Goal: Find specific page/section: Find specific page/section

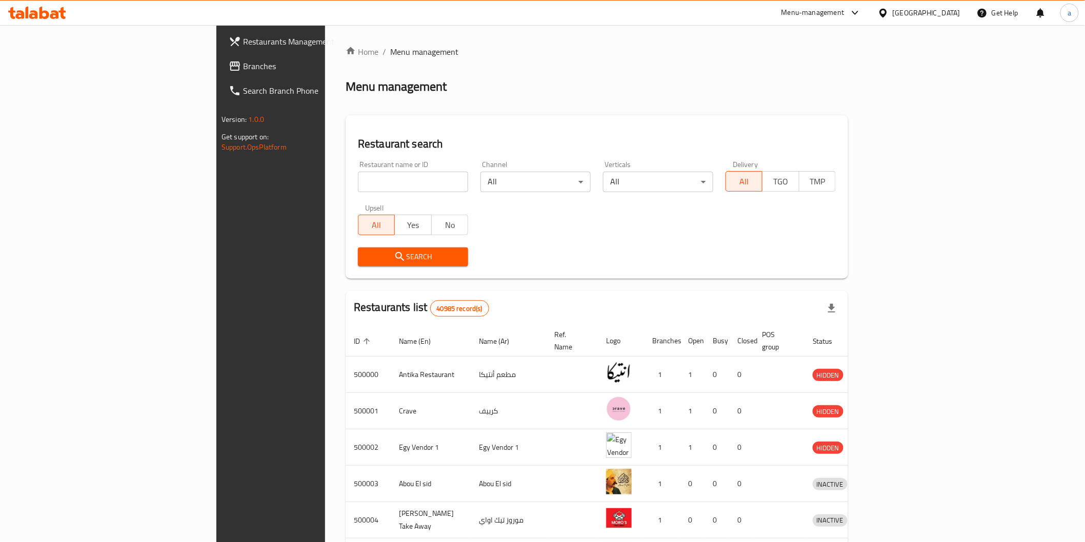
click at [947, 3] on div "[GEOGRAPHIC_DATA]" at bounding box center [918, 13] width 99 height 25
click at [947, 11] on div "[GEOGRAPHIC_DATA]" at bounding box center [926, 12] width 68 height 11
click at [850, 265] on div "[GEOGRAPHIC_DATA]" at bounding box center [849, 268] width 68 height 11
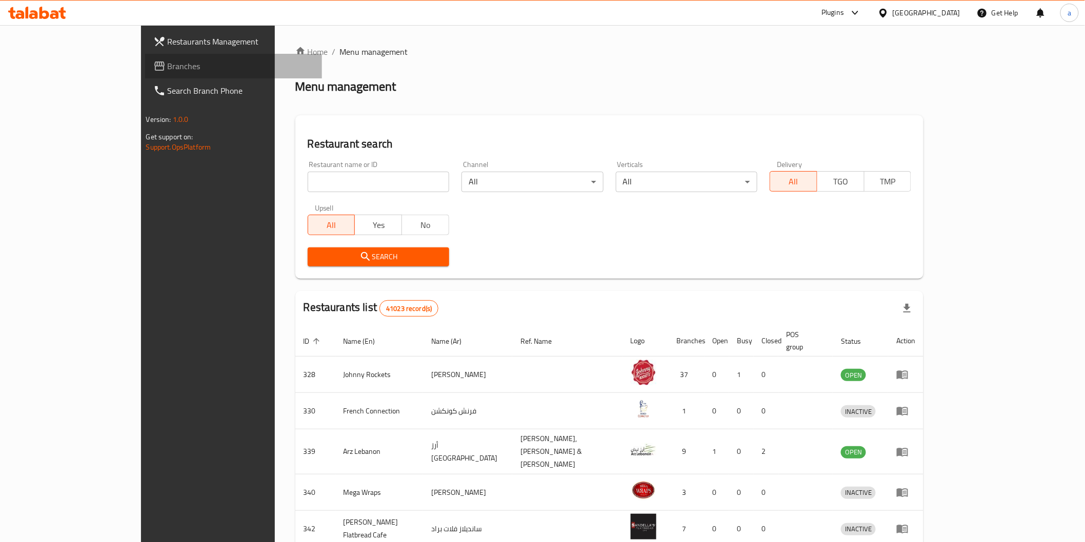
click at [145, 56] on link "Branches" at bounding box center [233, 66] width 177 height 25
